Goal: Information Seeking & Learning: Learn about a topic

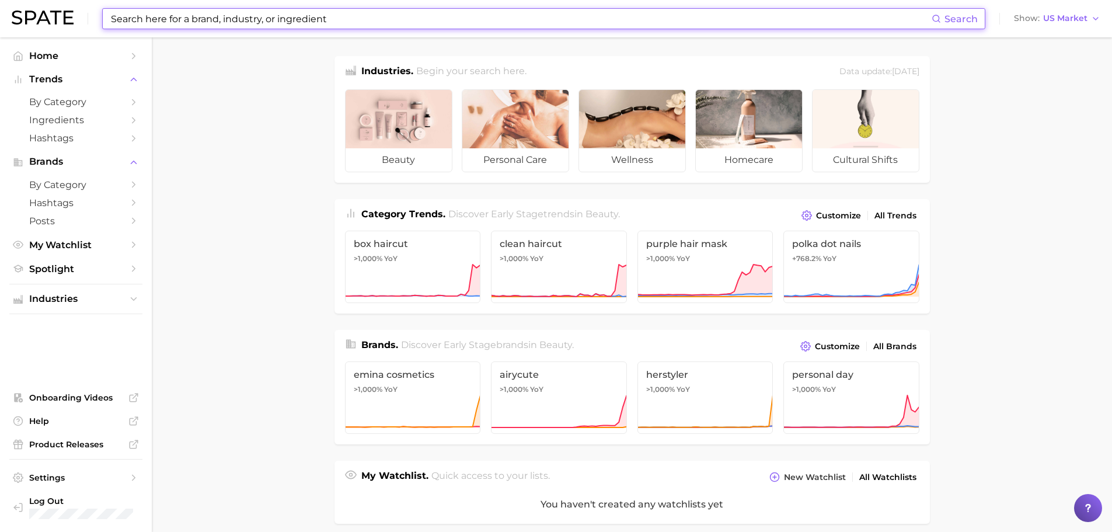
click at [347, 20] on input at bounding box center [521, 19] width 822 height 20
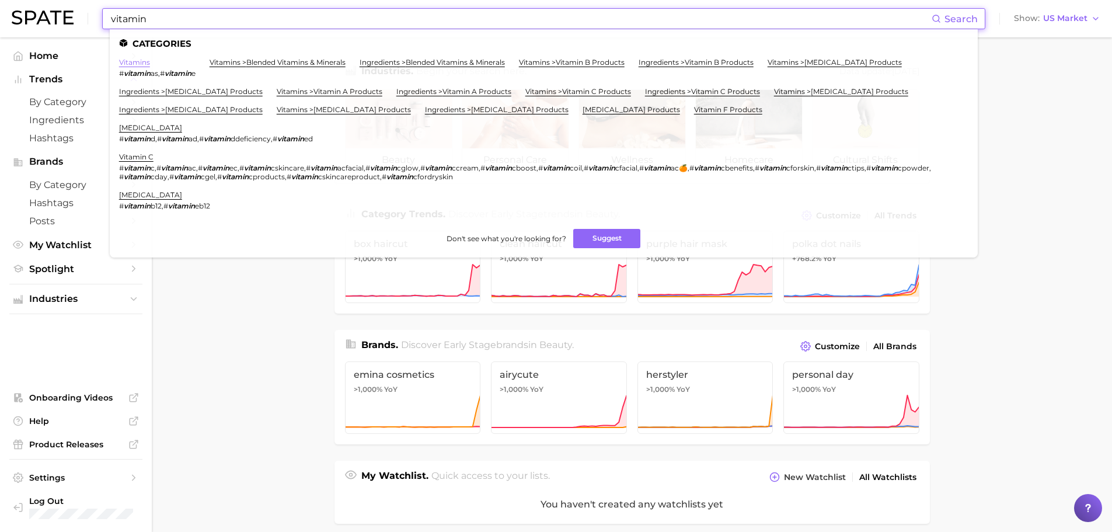
type input "vitamin"
click at [138, 63] on link "vitamins" at bounding box center [134, 62] width 31 height 9
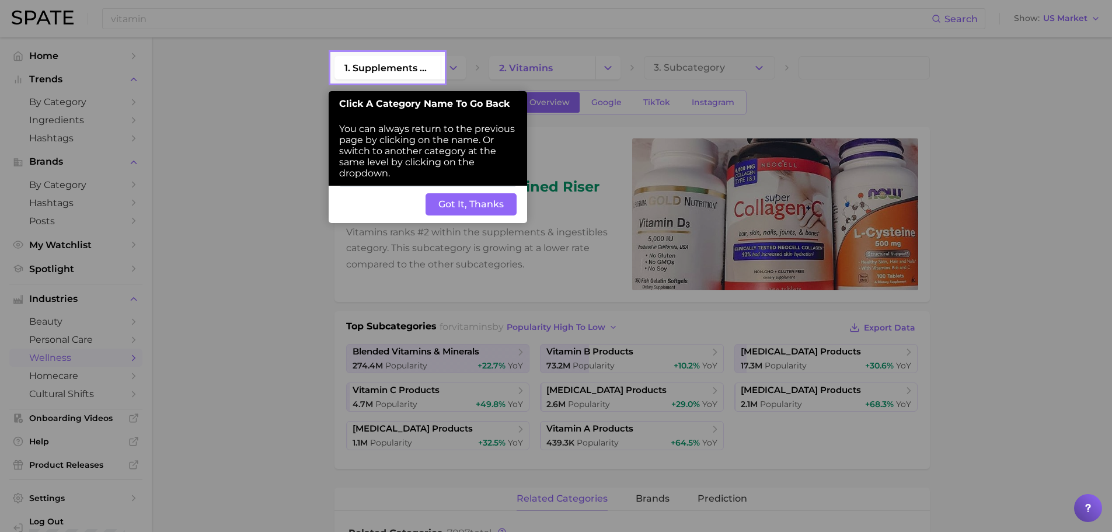
click at [441, 200] on button "Got It, Thanks" at bounding box center [470, 204] width 91 height 22
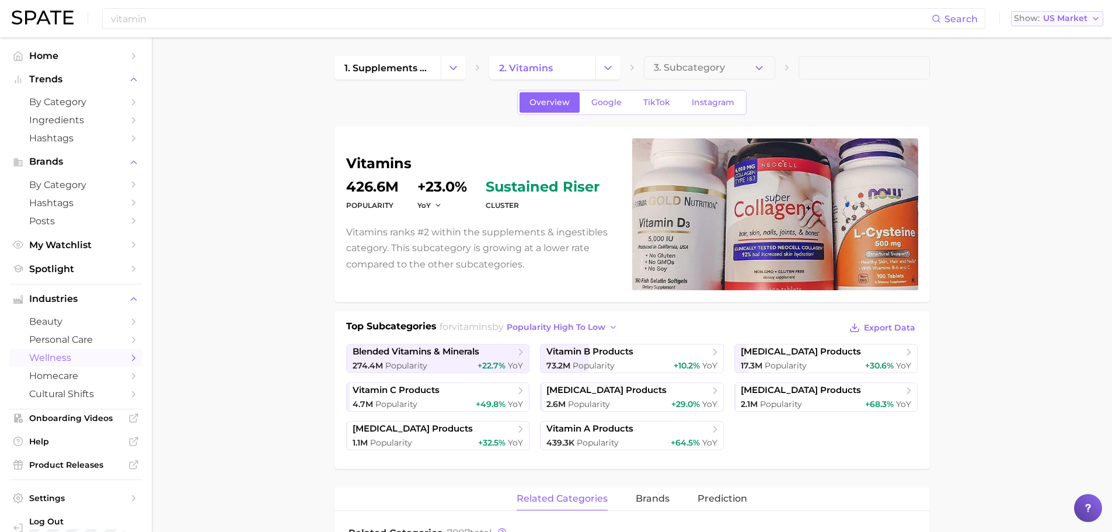
click at [1073, 15] on span "US Market" at bounding box center [1065, 18] width 44 height 6
click at [1051, 143] on button "Global" at bounding box center [1062, 142] width 102 height 21
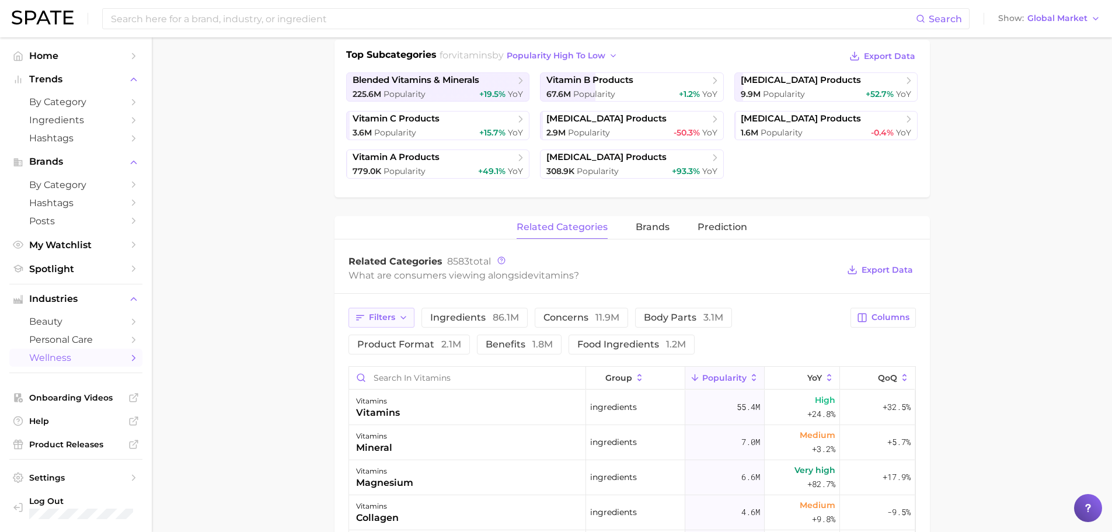
scroll to position [292, 0]
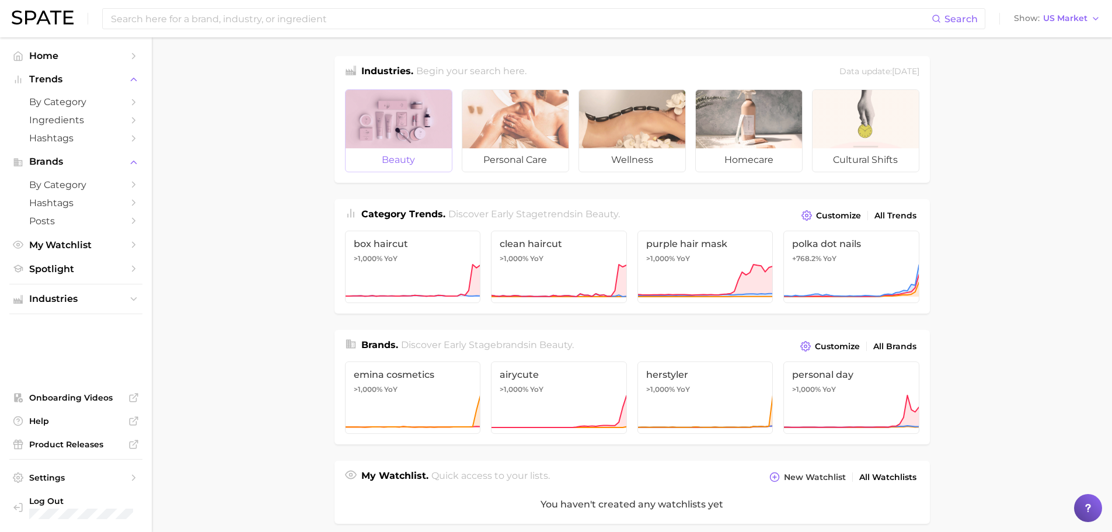
click at [399, 130] on div at bounding box center [399, 119] width 106 height 58
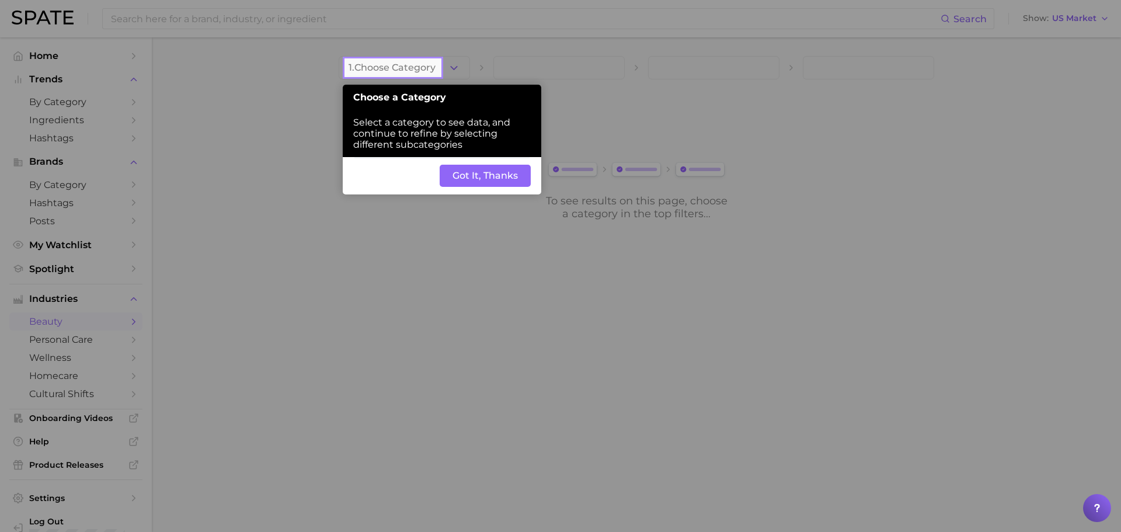
click at [471, 175] on button "Got It, Thanks" at bounding box center [484, 176] width 91 height 22
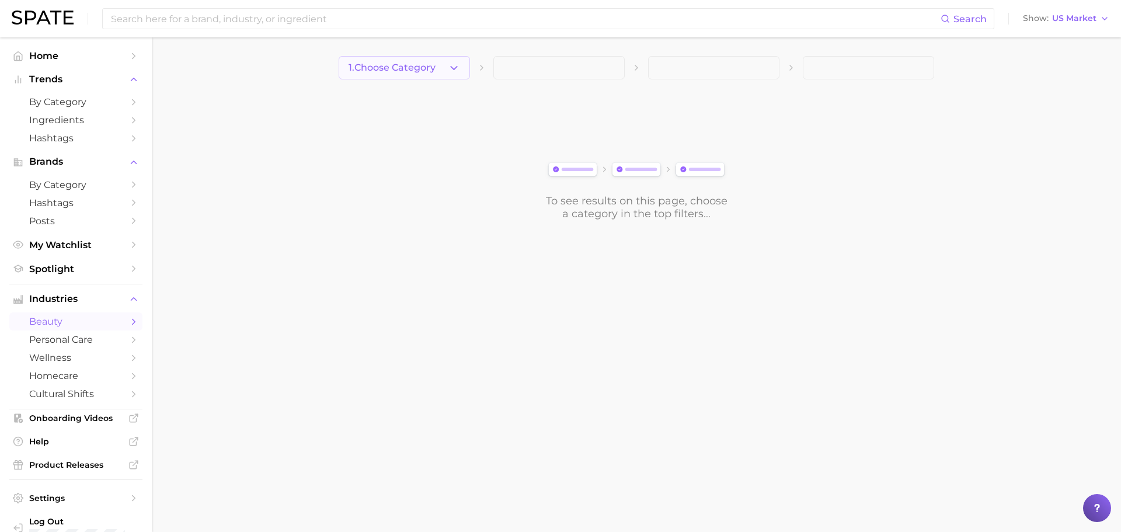
click at [423, 65] on span "1. Choose Category" at bounding box center [391, 67] width 87 height 11
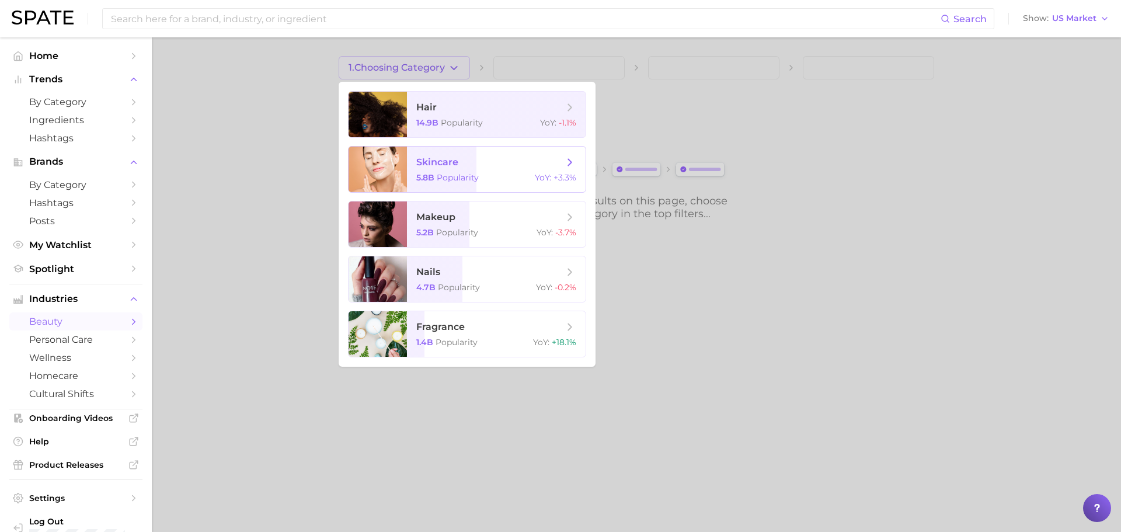
click at [434, 170] on span "skincare 5.8b Popularity YoY : +3.3%" at bounding box center [496, 169] width 179 height 46
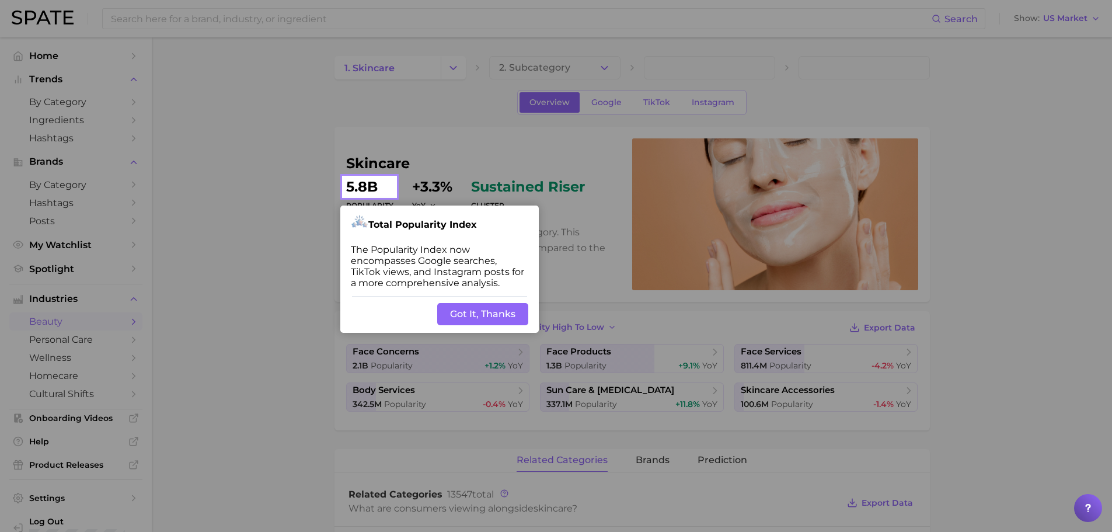
click at [467, 308] on button "Got It, Thanks" at bounding box center [482, 314] width 91 height 22
